Goal: Communication & Community: Participate in discussion

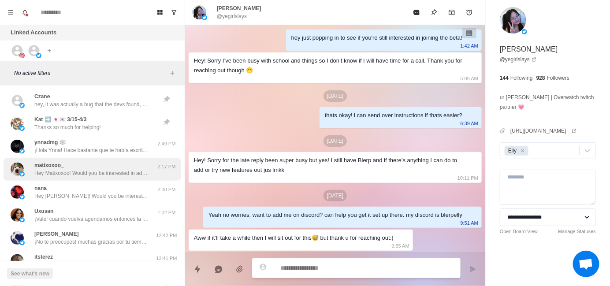
click at [97, 162] on div "matixoxoo_ Hey Matixoxoo! Would you be interested in adding sound alerts, free …" at bounding box center [91, 169] width 115 height 16
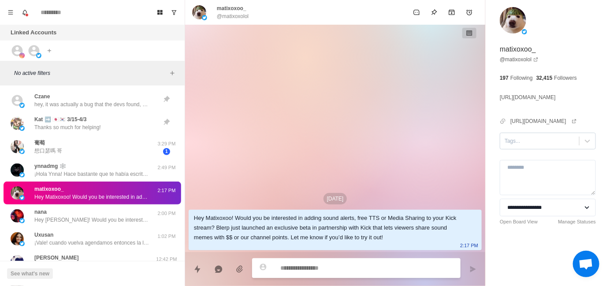
click at [513, 148] on div "Tags..." at bounding box center [539, 140] width 79 height 13
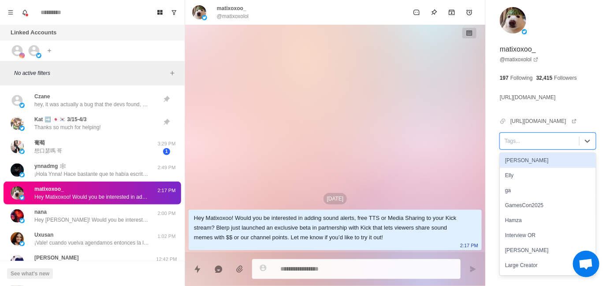
scroll to position [44, 0]
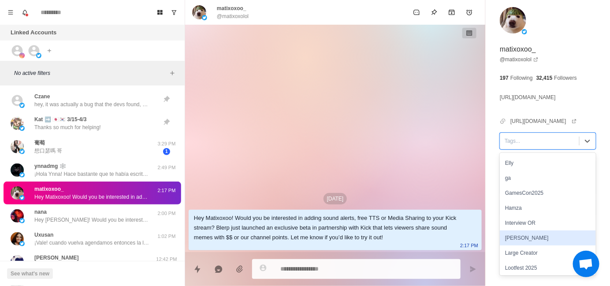
click at [528, 243] on div "[PERSON_NAME]" at bounding box center [548, 238] width 96 height 15
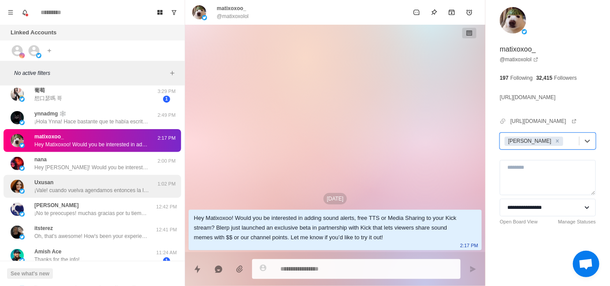
scroll to position [88, 0]
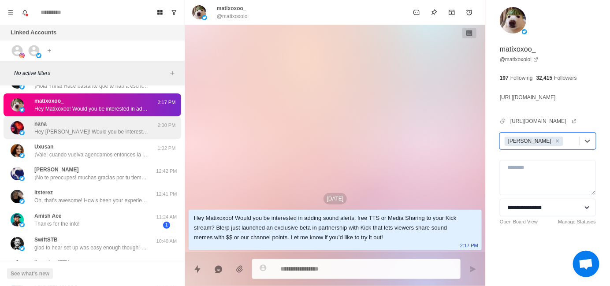
click at [93, 136] on div "nana Hey [PERSON_NAME]! Would you be interested in adding sound alerts, free TT…" at bounding box center [93, 127] width 178 height 23
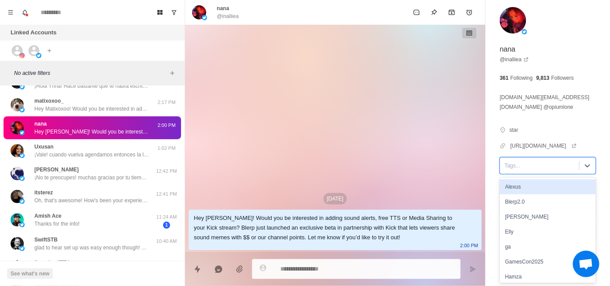
click at [516, 168] on div at bounding box center [540, 166] width 70 height 10
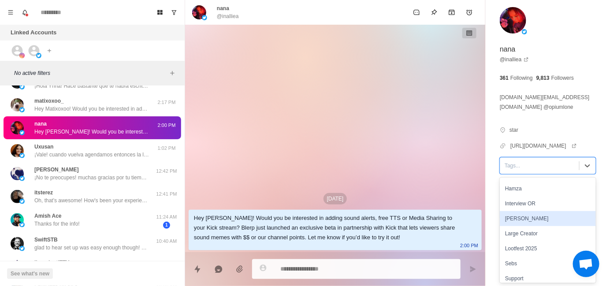
click at [524, 217] on div "[PERSON_NAME]" at bounding box center [548, 218] width 96 height 15
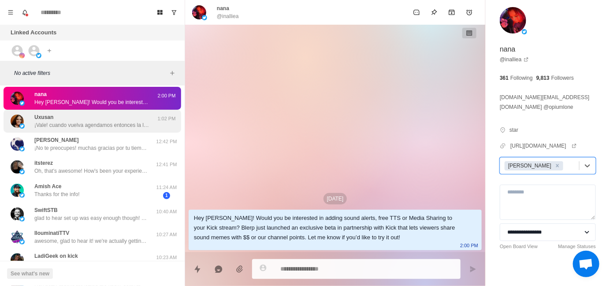
scroll to position [132, 0]
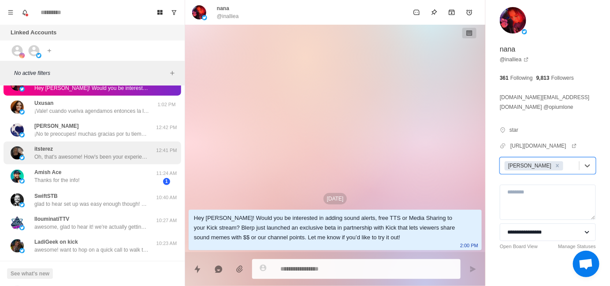
click at [130, 162] on div "itsterez Oh, that's awesome! How's been your experience so far? 12:41 PM" at bounding box center [93, 153] width 178 height 23
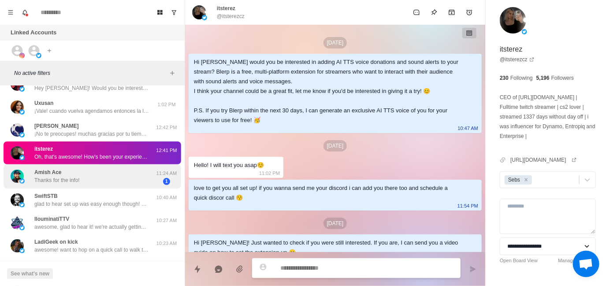
scroll to position [240, 0]
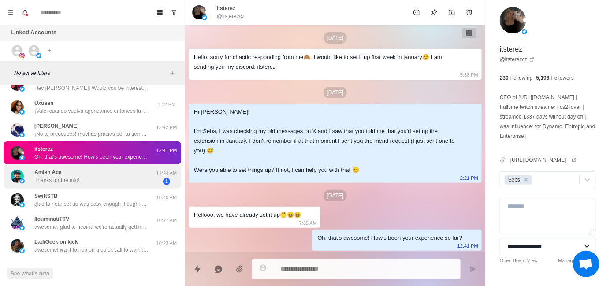
click at [127, 170] on div "Amish Ace Thanks for the info!" at bounding box center [83, 176] width 145 height 17
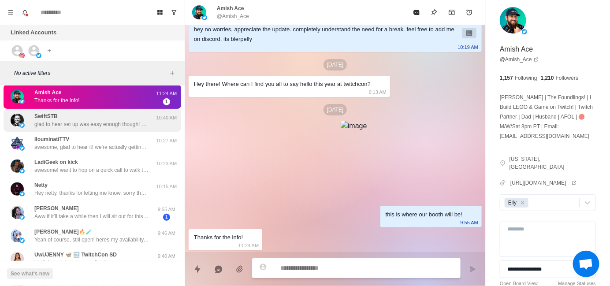
scroll to position [220, 0]
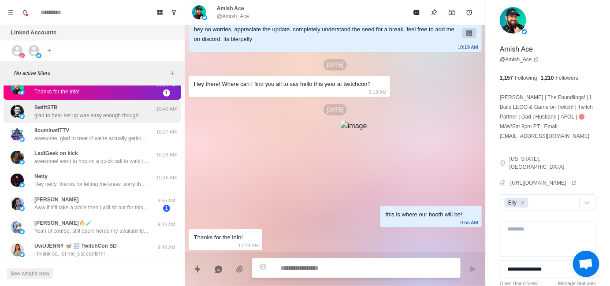
click at [101, 199] on div "[PERSON_NAME] Aww if it’ll take a while then I will sit out for this😅 but thank…" at bounding box center [91, 204] width 115 height 16
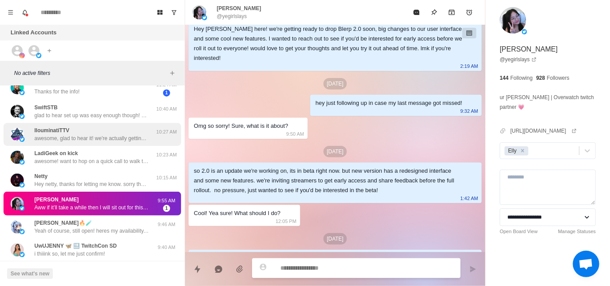
scroll to position [605, 0]
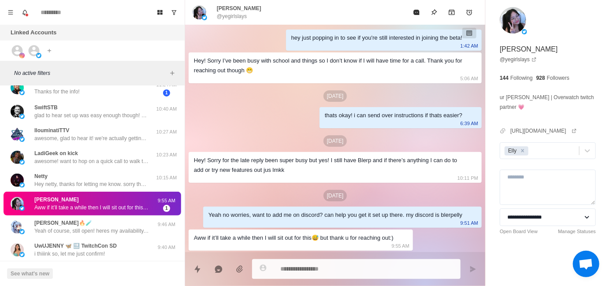
type textarea "*"
